Goal: Navigation & Orientation: Find specific page/section

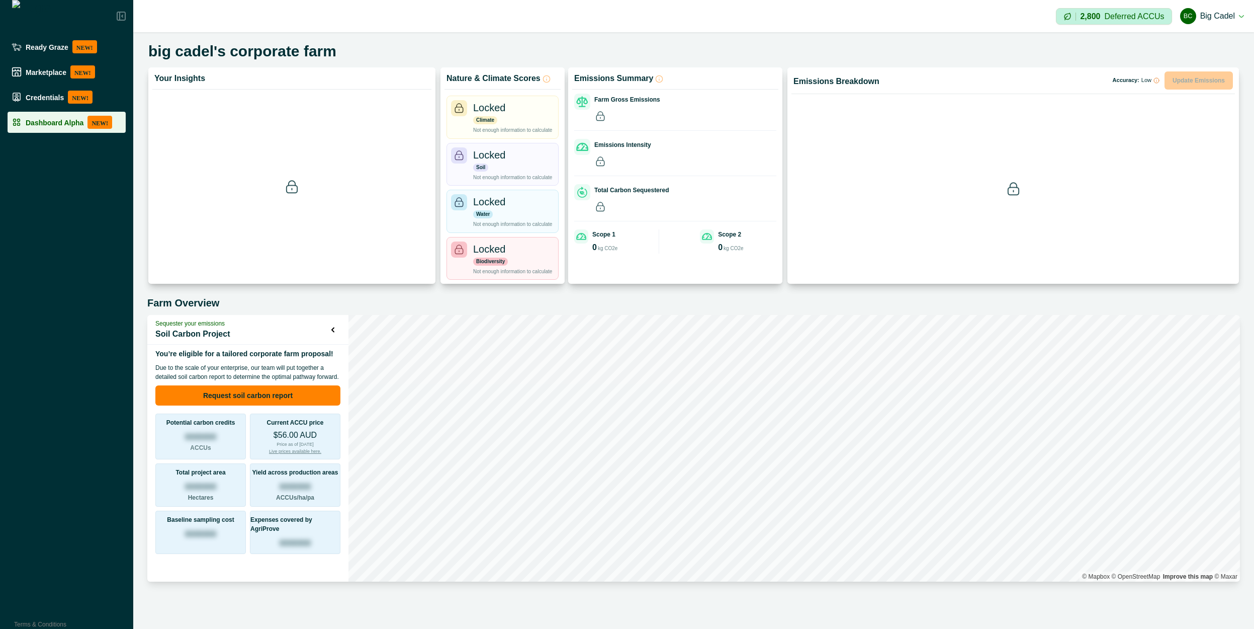
click at [71, 119] on p "Dashboard Alpha" at bounding box center [55, 122] width 58 height 8
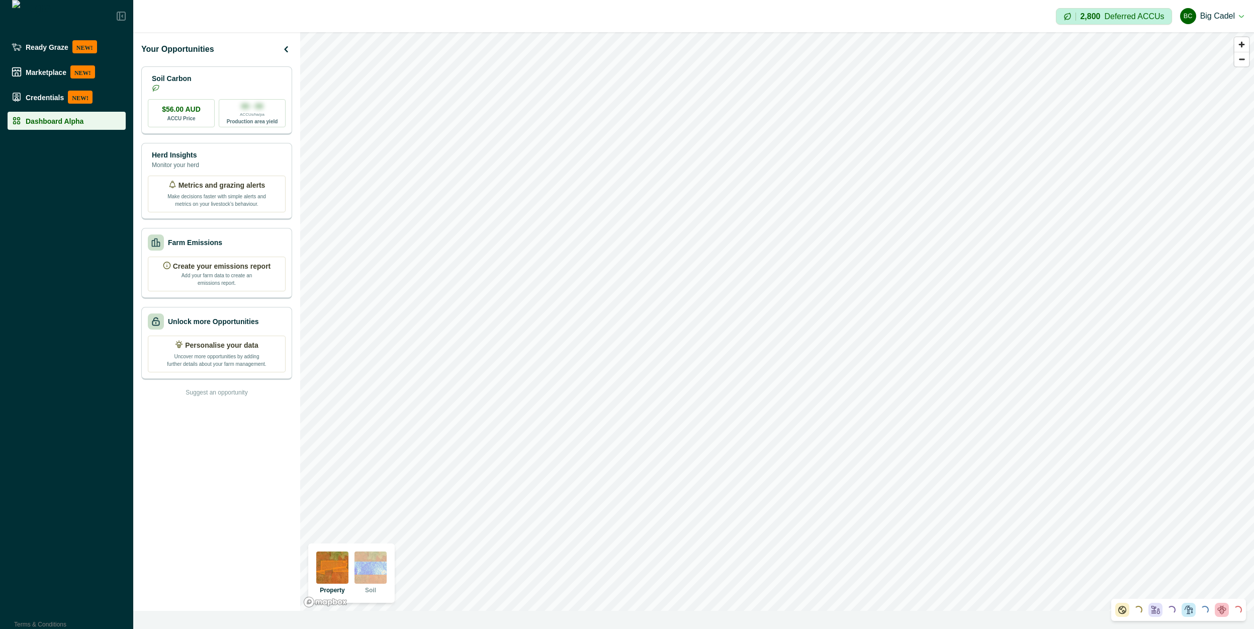
click at [376, 560] on img at bounding box center [371, 567] width 32 height 32
click at [342, 572] on img at bounding box center [332, 567] width 32 height 32
click at [373, 577] on img at bounding box center [371, 567] width 32 height 32
click at [340, 573] on img at bounding box center [332, 567] width 32 height 32
click at [379, 573] on img at bounding box center [371, 567] width 32 height 32
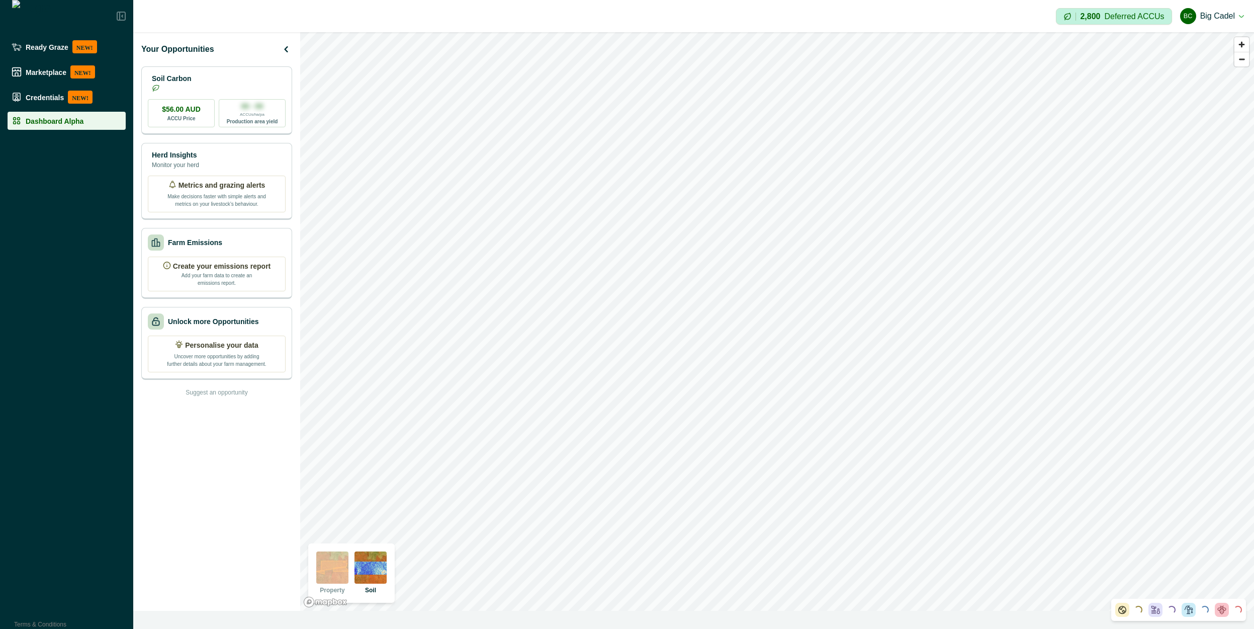
click at [324, 578] on img at bounding box center [332, 567] width 32 height 32
click at [366, 572] on img at bounding box center [371, 567] width 32 height 32
click at [330, 575] on img at bounding box center [332, 567] width 32 height 32
click at [370, 575] on img at bounding box center [371, 567] width 32 height 32
click at [331, 582] on img at bounding box center [332, 567] width 32 height 32
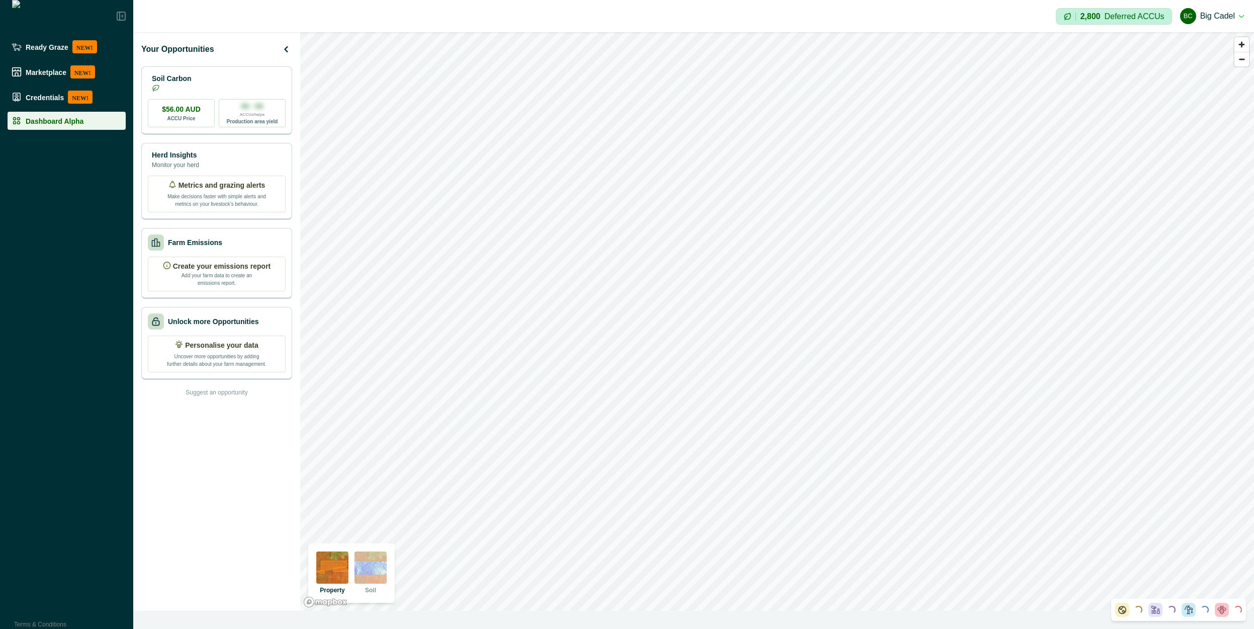
click at [374, 582] on img at bounding box center [371, 567] width 32 height 32
click at [331, 584] on div "Property" at bounding box center [332, 572] width 32 height 43
click at [372, 570] on img at bounding box center [371, 567] width 32 height 32
click at [328, 581] on img at bounding box center [332, 567] width 32 height 32
